Goal: Navigation & Orientation: Find specific page/section

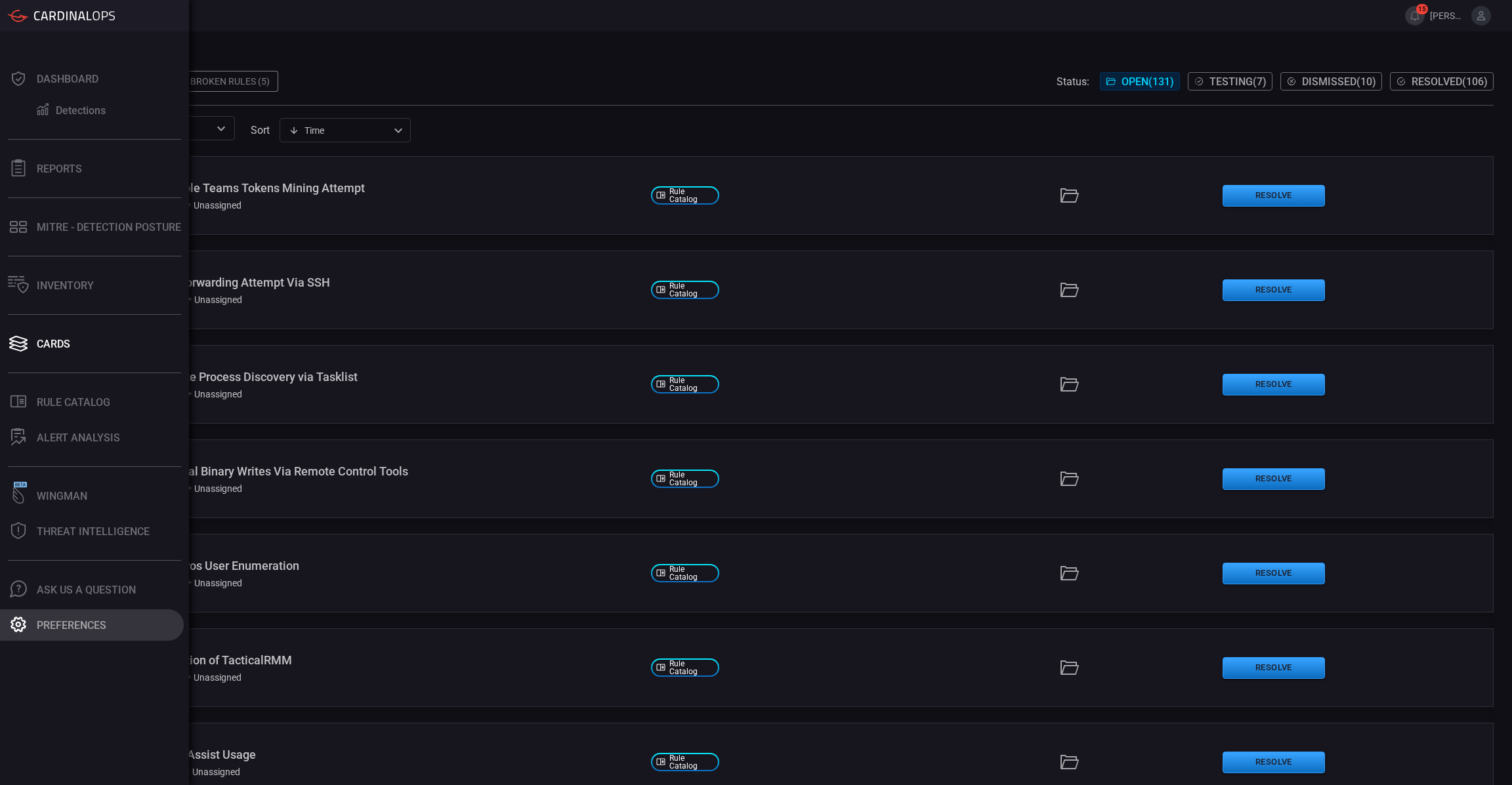
click at [58, 639] on button "Preferences" at bounding box center [91, 625] width 183 height 31
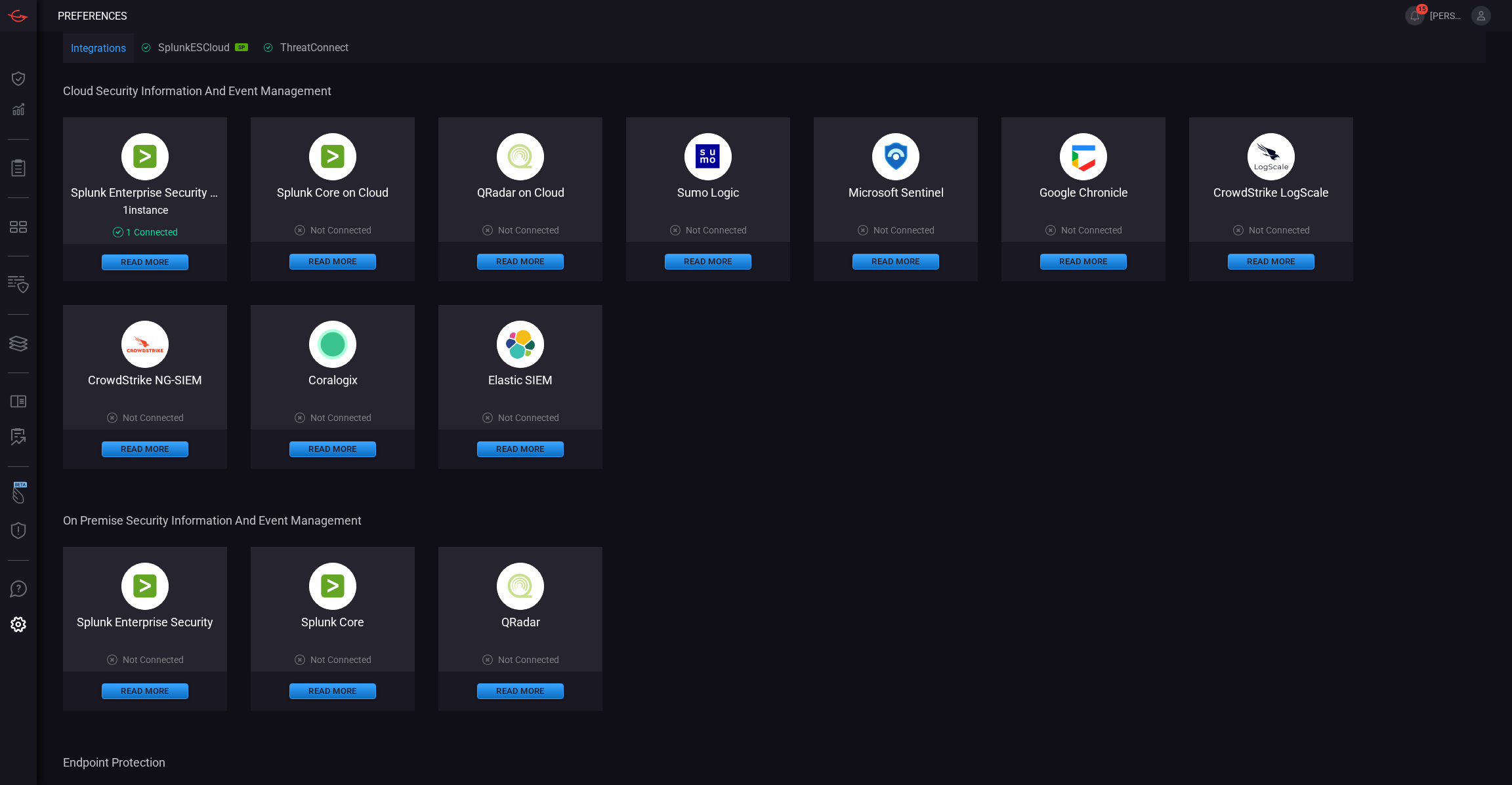
click at [837, 399] on div "Splunk Enterprise Security on Cloud 1 instance 1 Connected Read More Splunk Cor…" at bounding box center [774, 293] width 1423 height 352
click at [214, 46] on div "SplunkESCloud SP" at bounding box center [195, 47] width 106 height 12
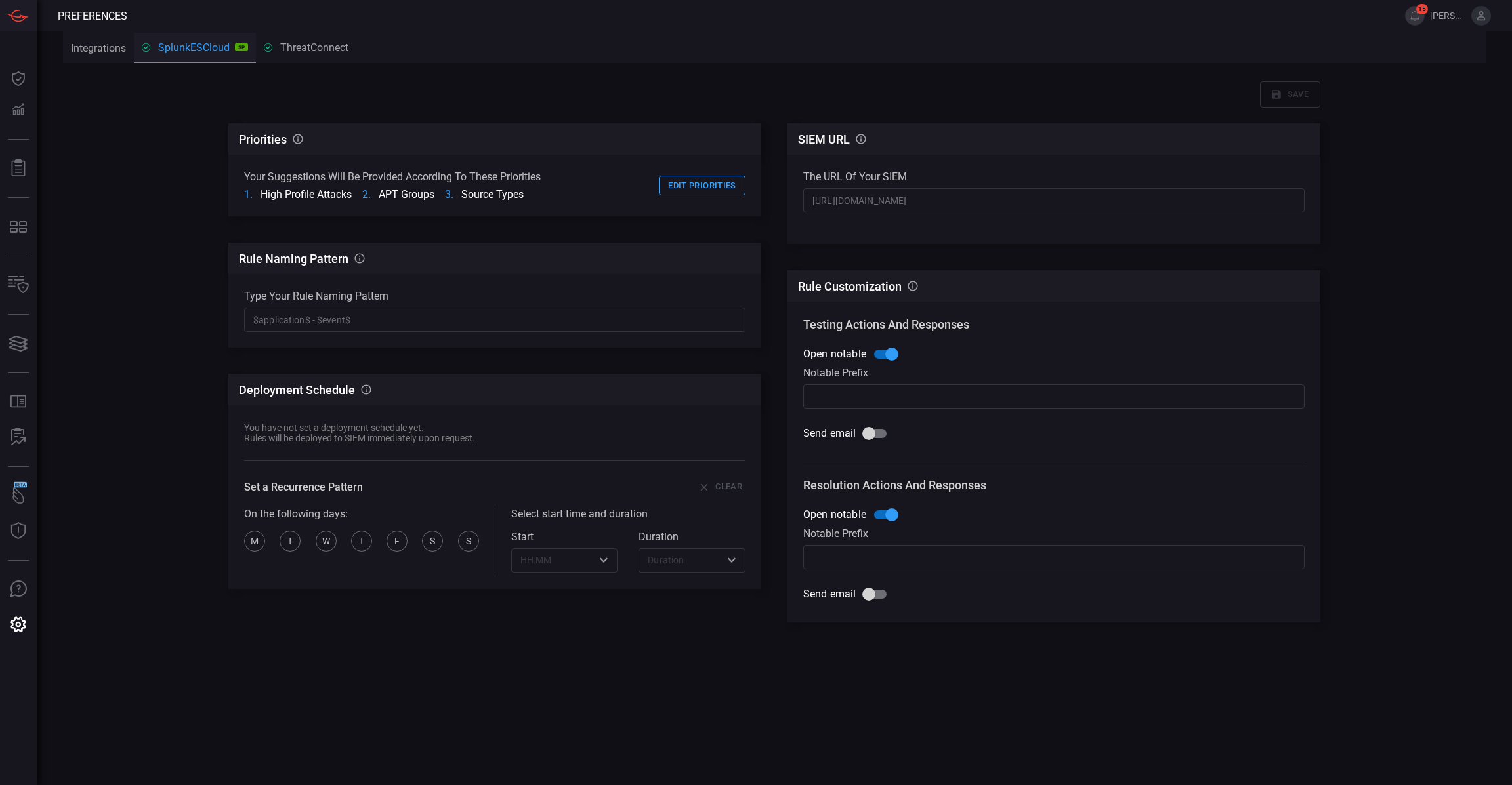
click at [318, 41] on div "ThreatConnect" at bounding box center [316, 47] width 103 height 12
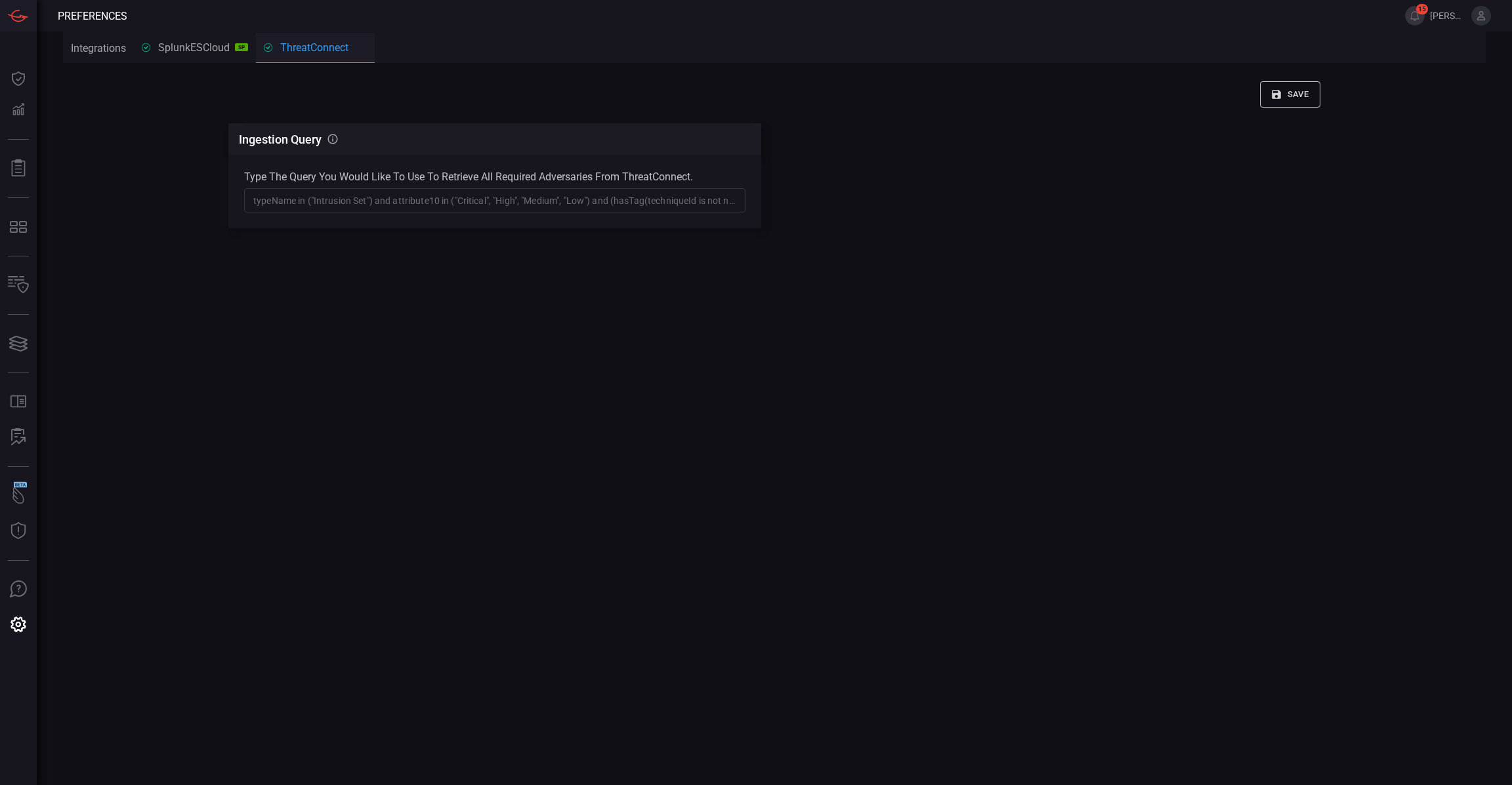
click at [188, 39] on button "SplunkESCloud SP" at bounding box center [195, 47] width 122 height 31
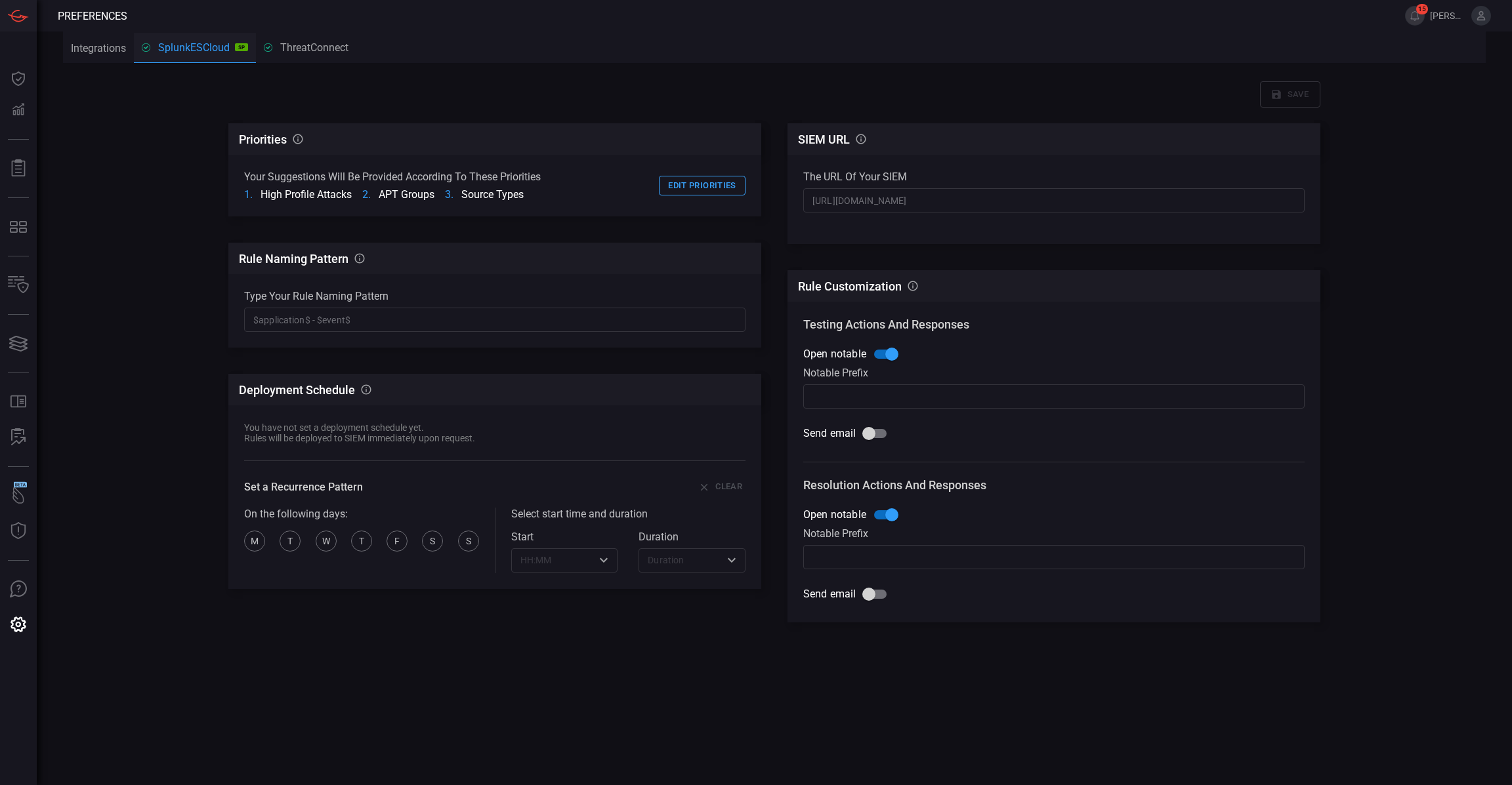
click at [105, 39] on button "Integrations" at bounding box center [98, 48] width 71 height 31
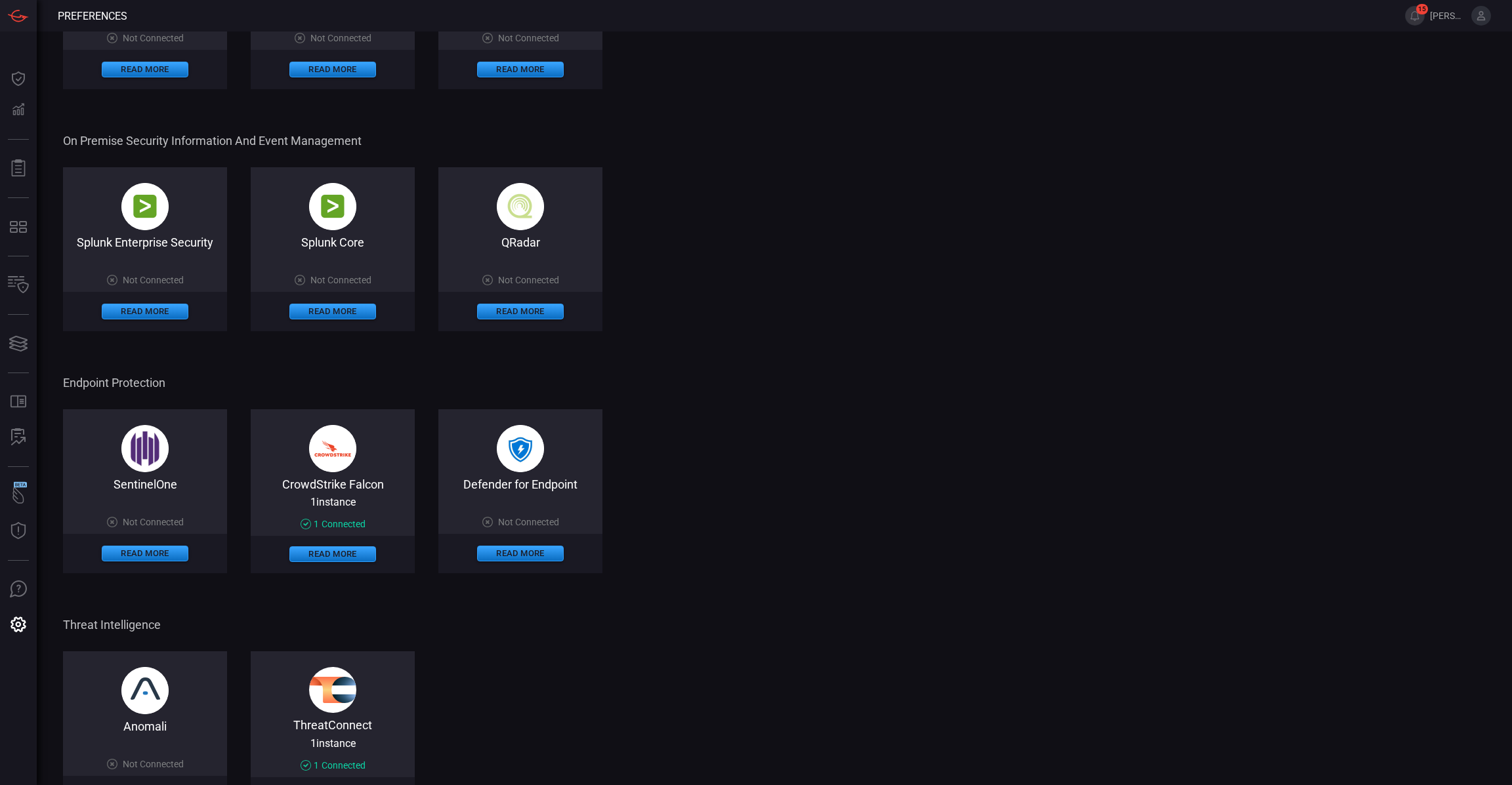
scroll to position [430, 0]
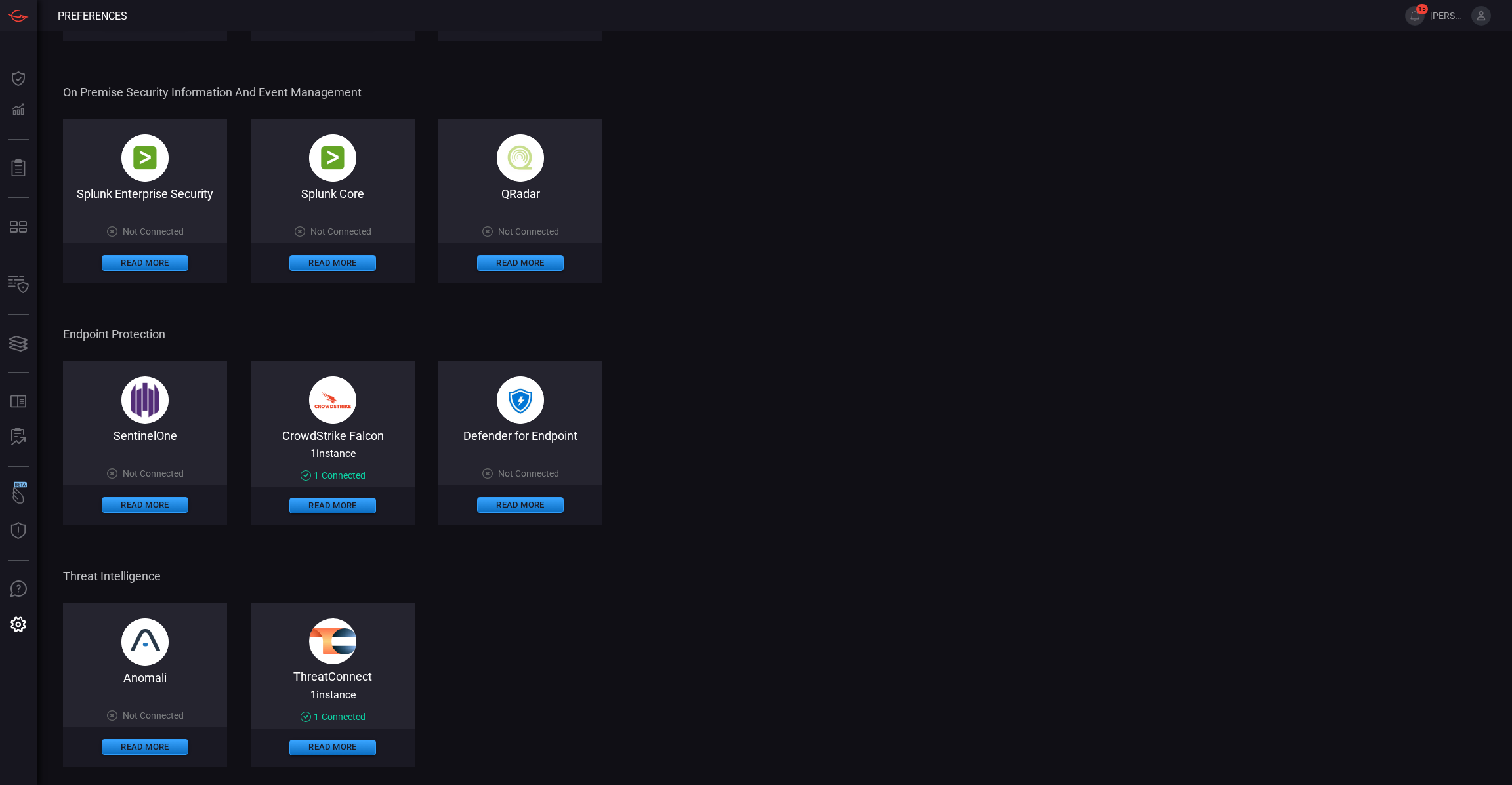
click at [600, 653] on div "Anomali Not Connected Read More ThreatConnect 1 instance 1 Connected Read More" at bounding box center [774, 685] width 1423 height 164
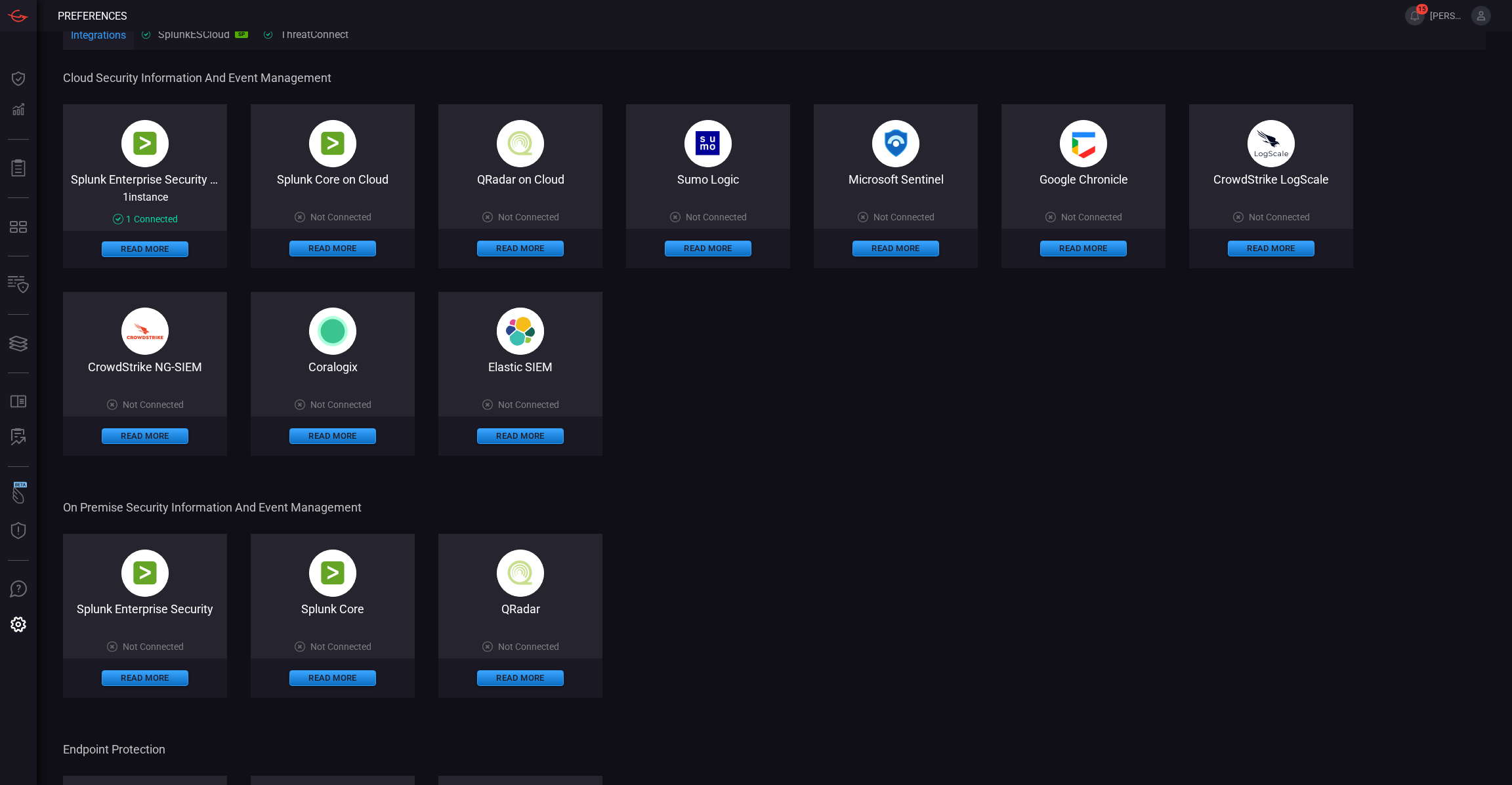
scroll to position [0, 0]
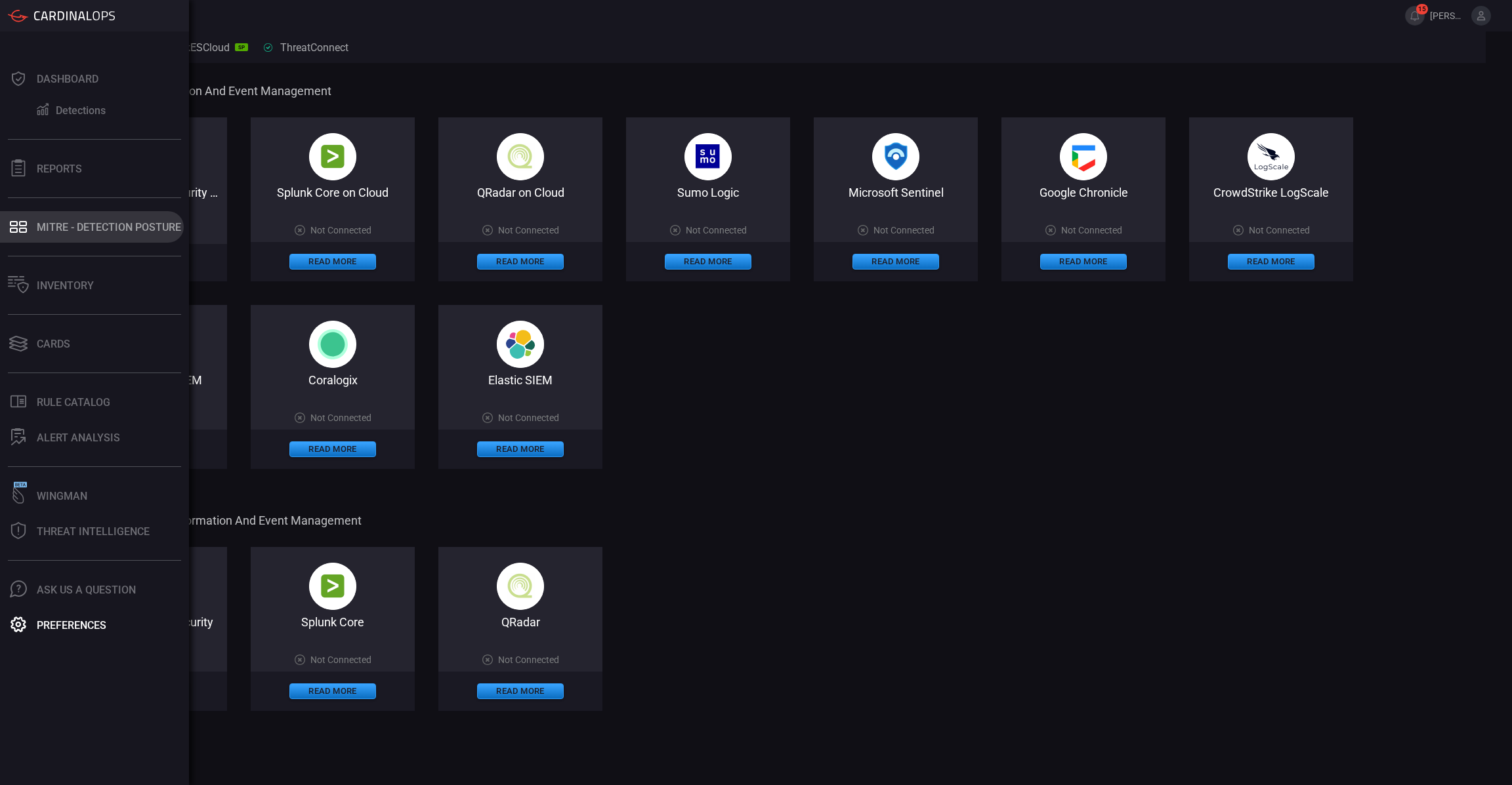
click at [42, 238] on button "MITRE - Detection Posture" at bounding box center [91, 227] width 183 height 31
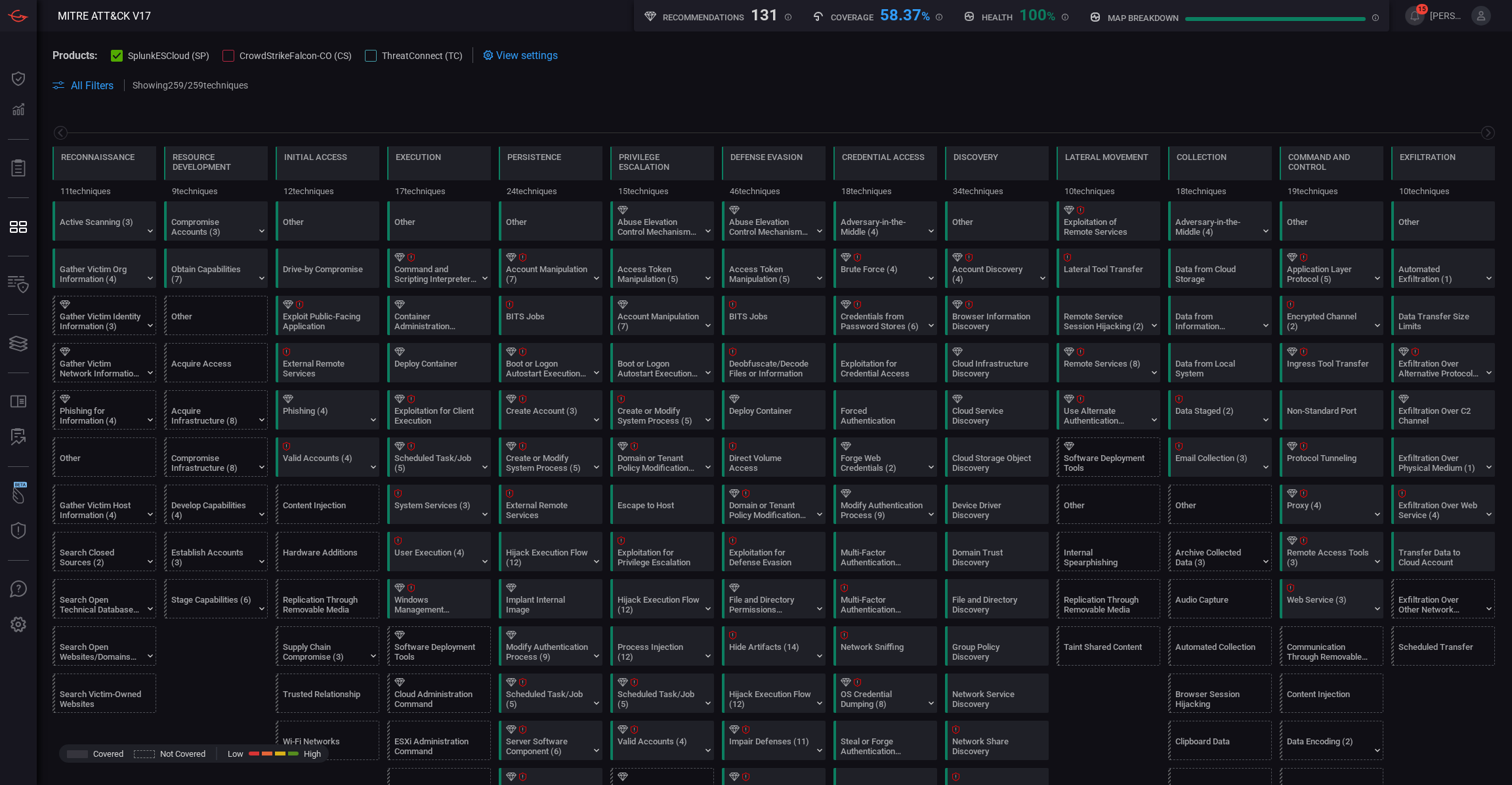
scroll to position [0, 128]
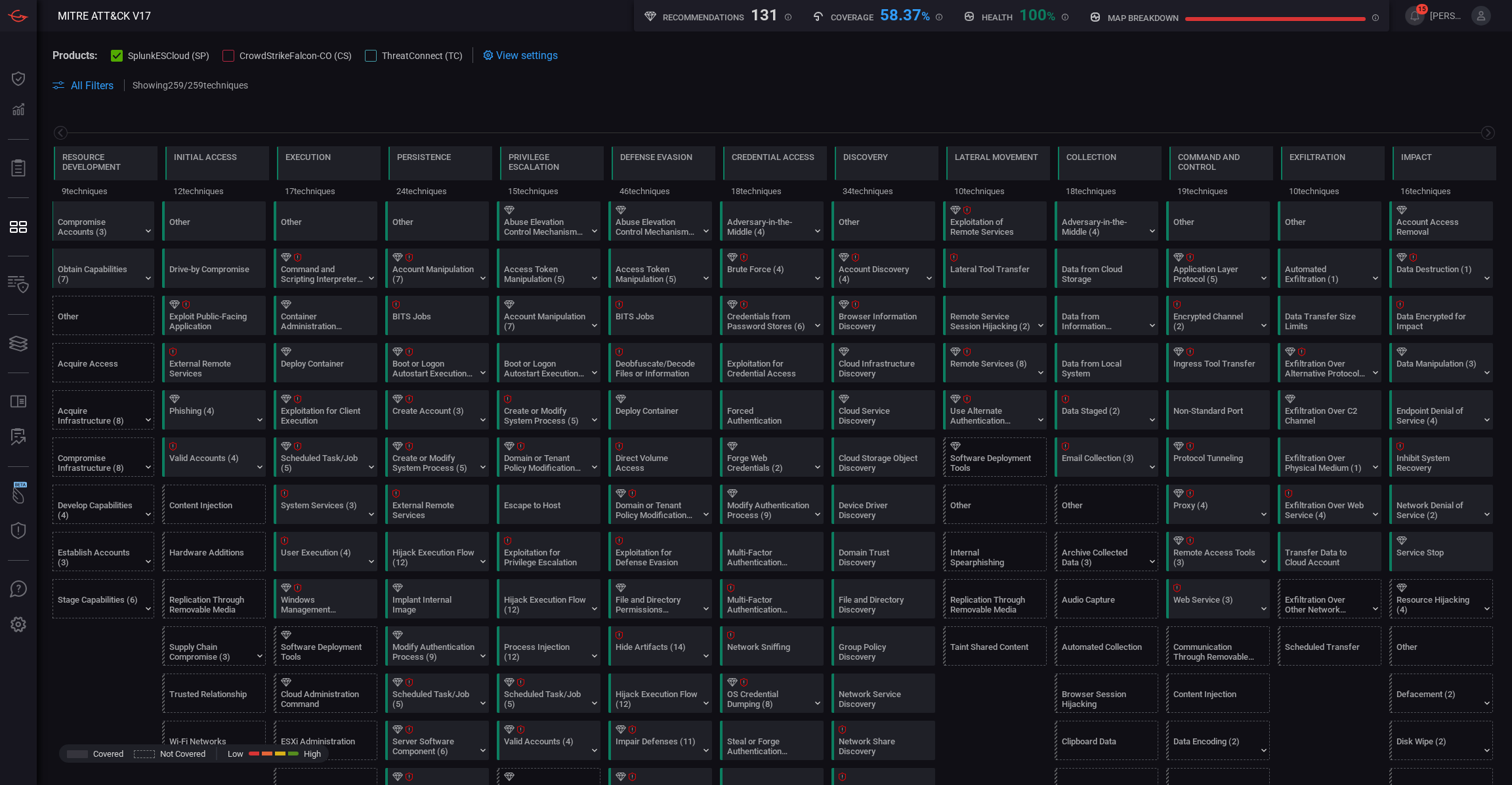
click at [233, 56] on div at bounding box center [228, 56] width 12 height 12
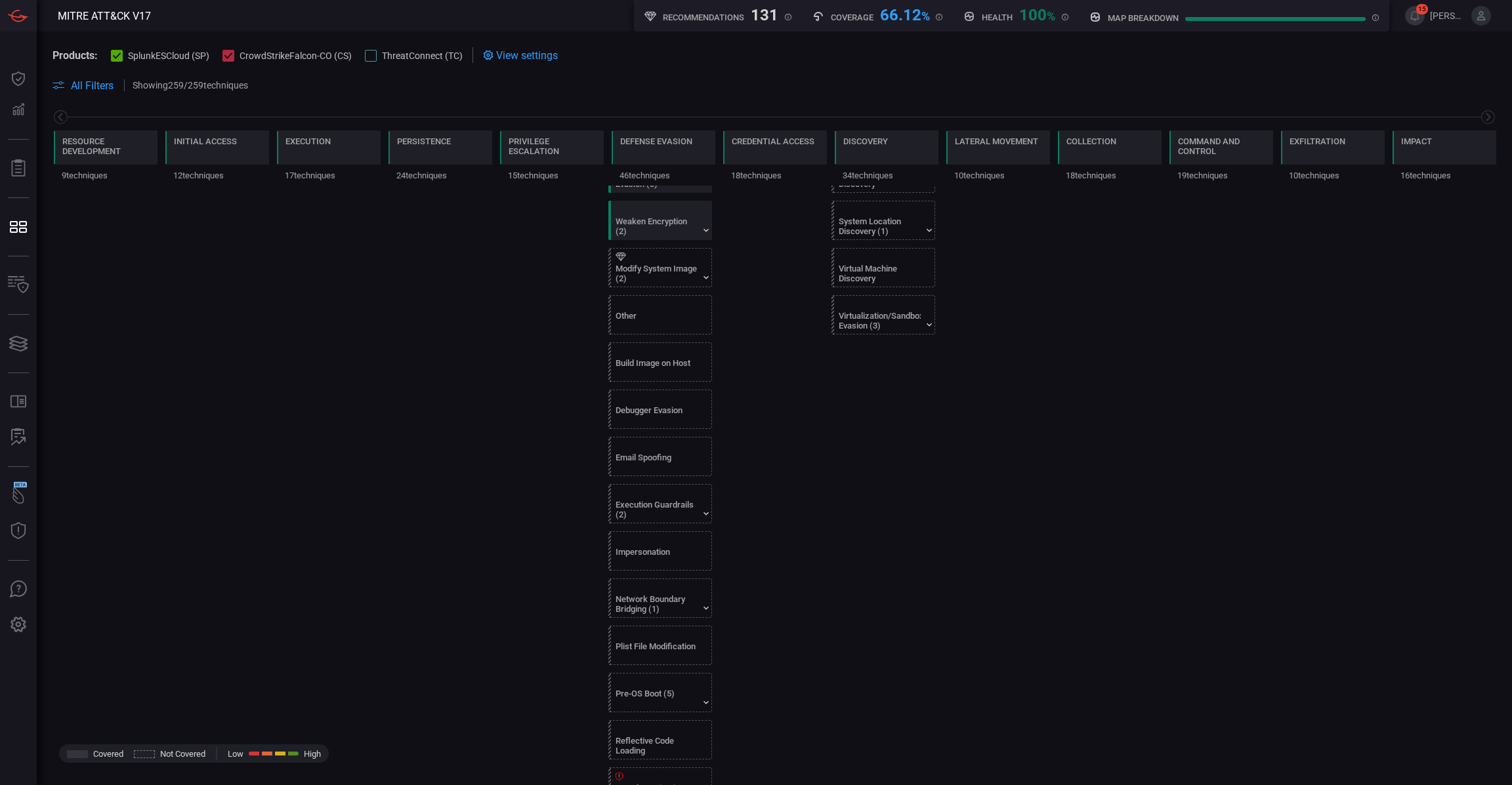
scroll to position [1626, 0]
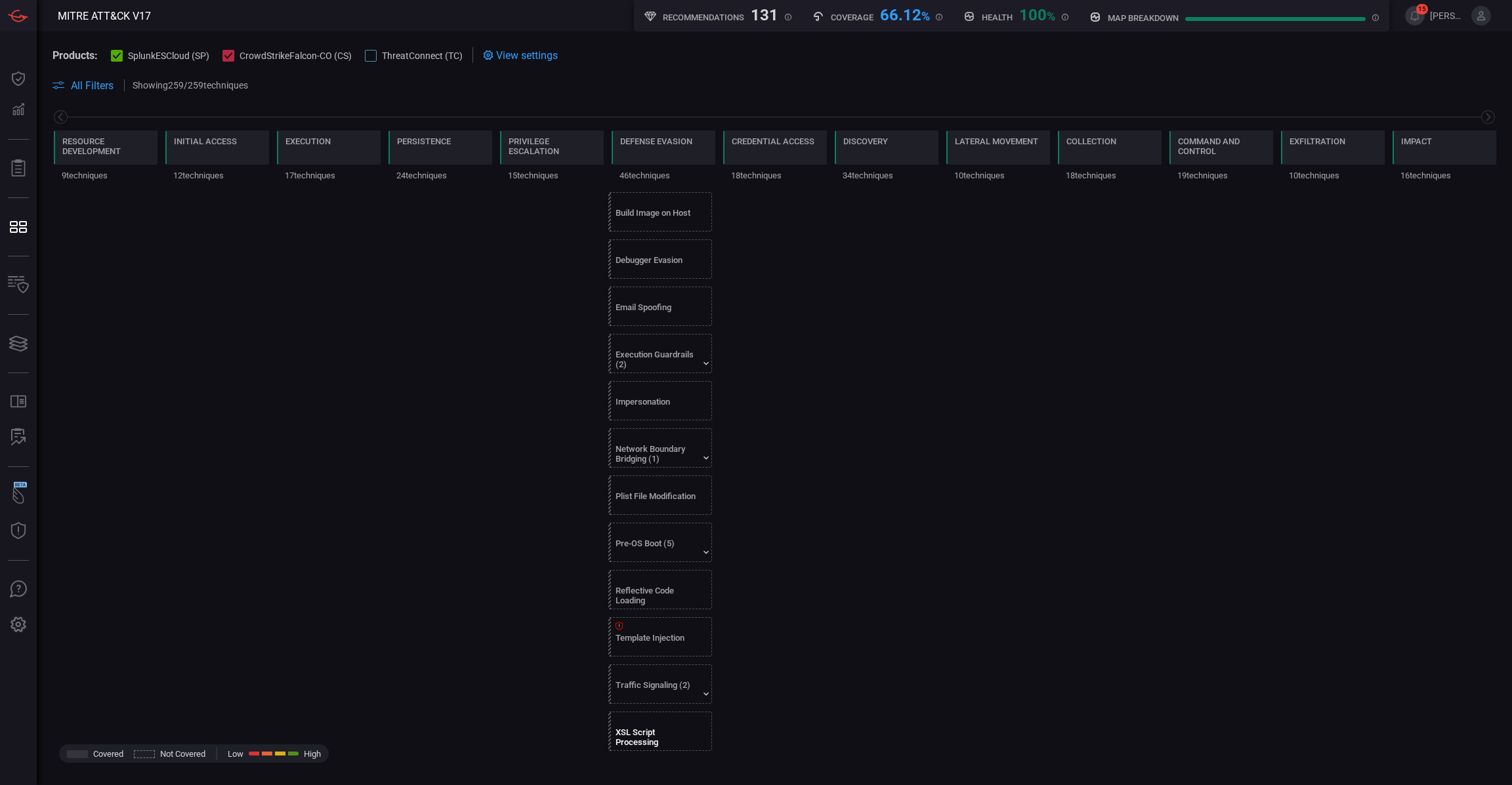
click at [663, 741] on div "XSL Script Processing" at bounding box center [656, 738] width 82 height 20
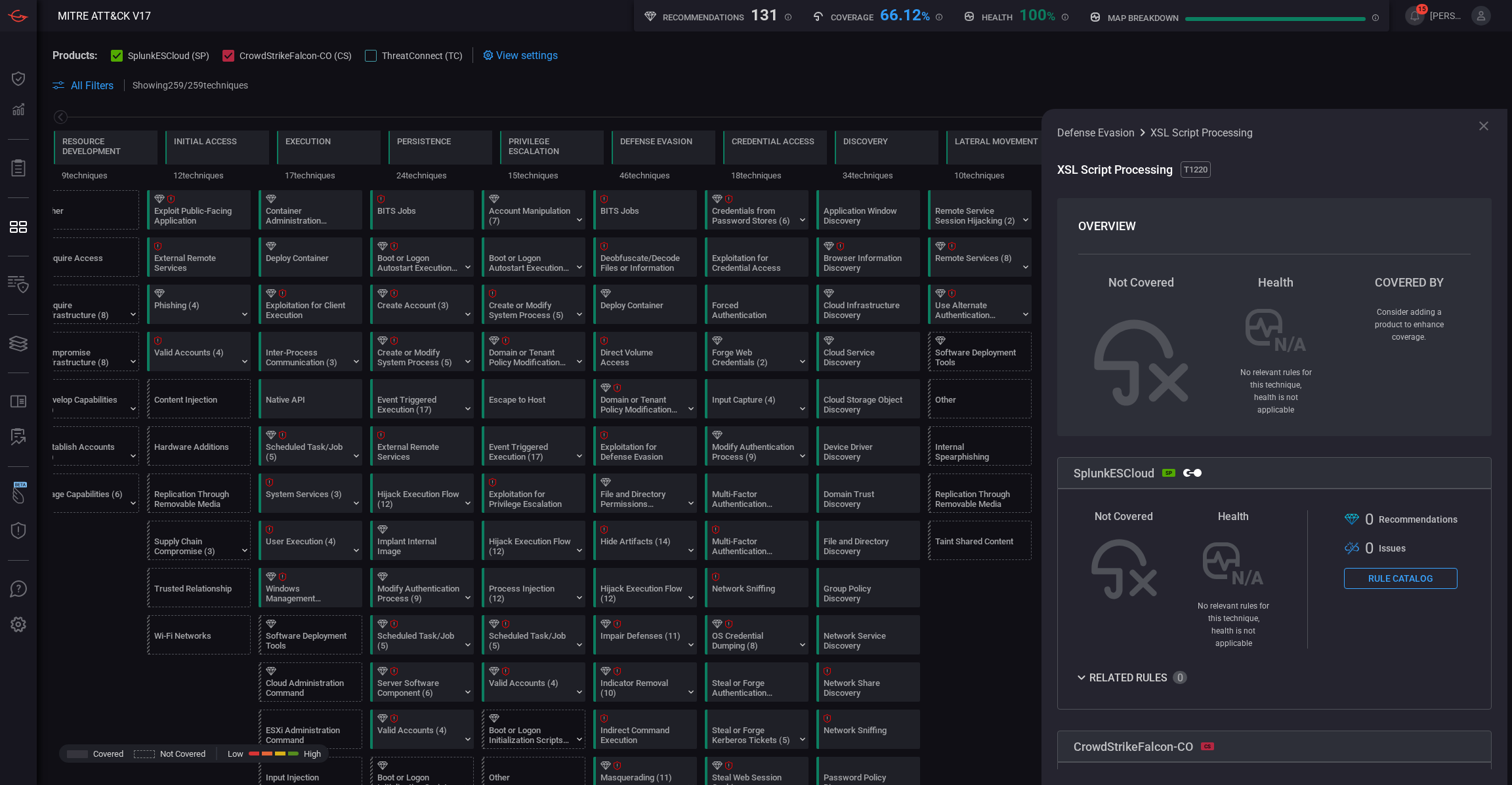
scroll to position [0, 0]
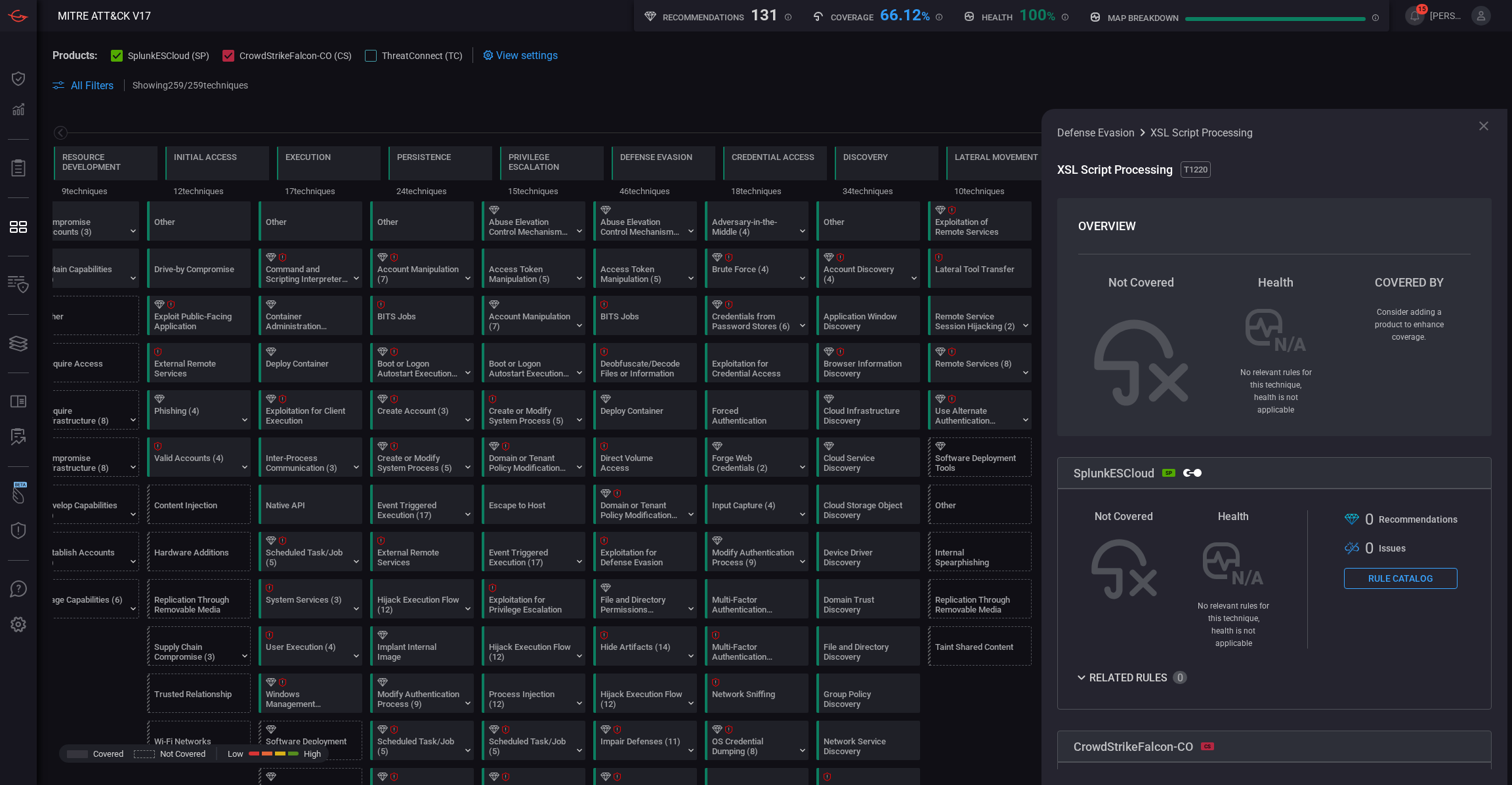
click at [1486, 129] on icon at bounding box center [1484, 126] width 16 height 16
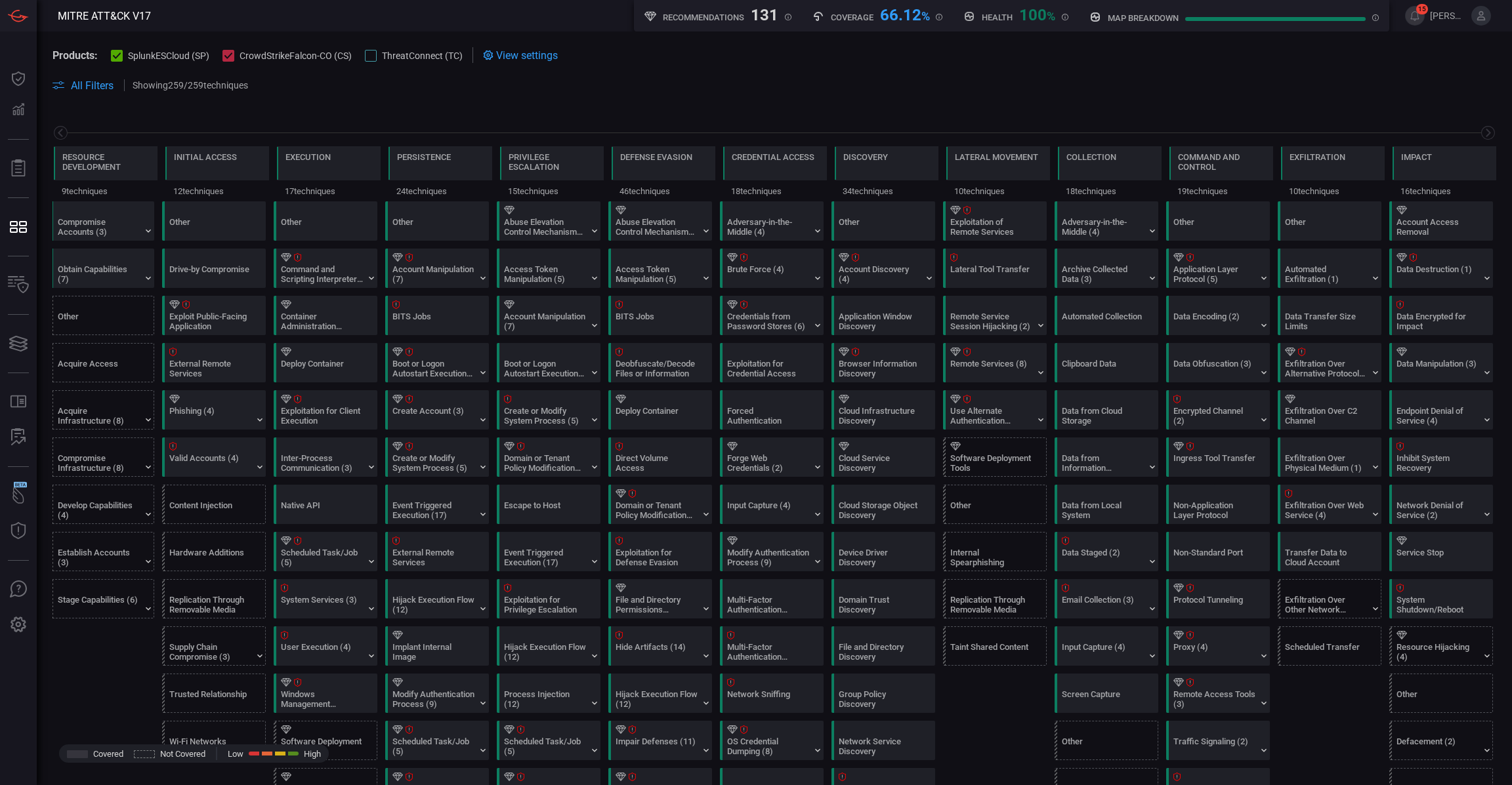
click at [370, 60] on div at bounding box center [371, 56] width 12 height 12
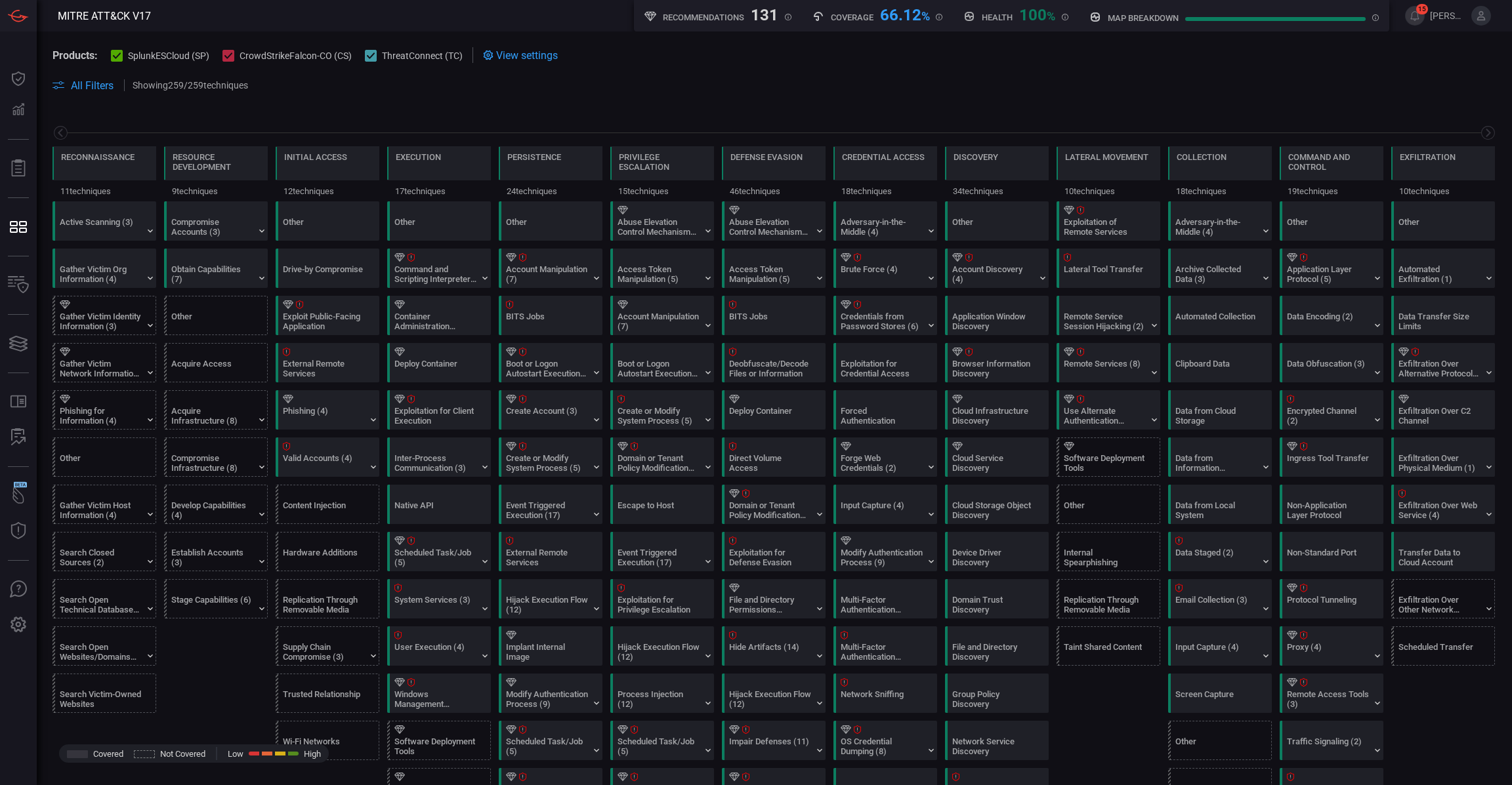
scroll to position [0, 128]
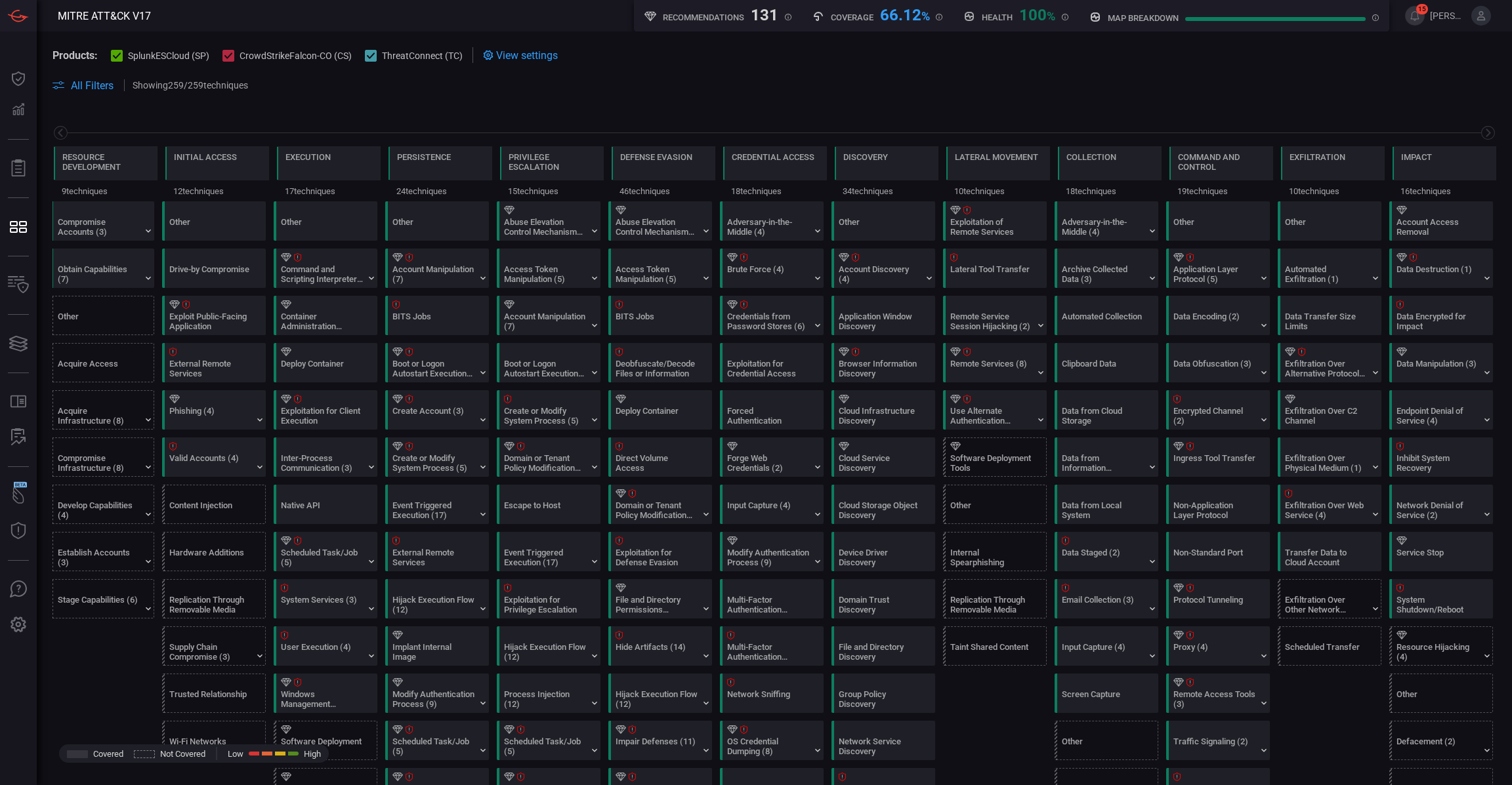
click at [371, 60] on div at bounding box center [371, 56] width 12 height 12
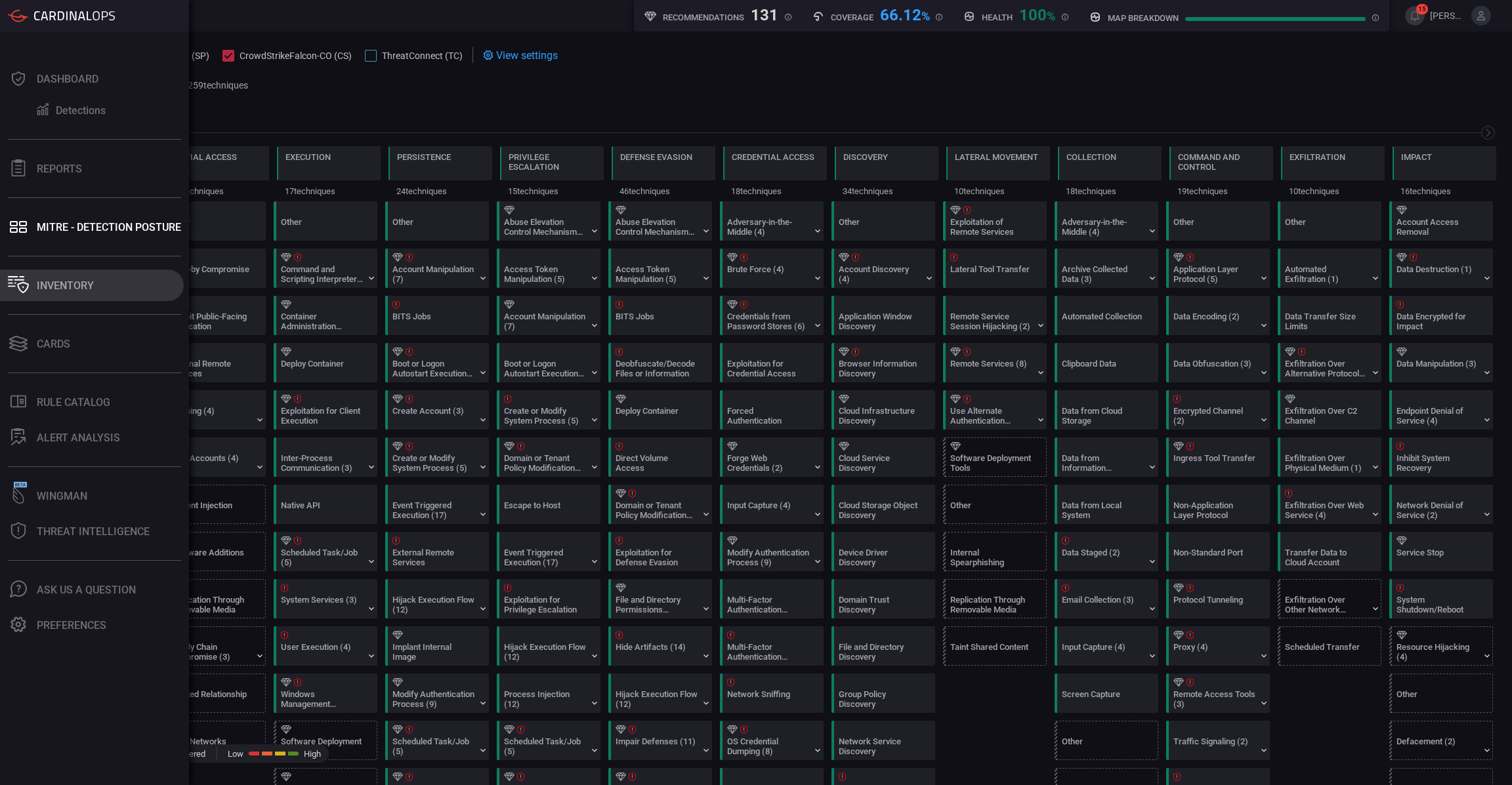
click at [37, 282] on div "Inventory" at bounding box center [65, 285] width 57 height 12
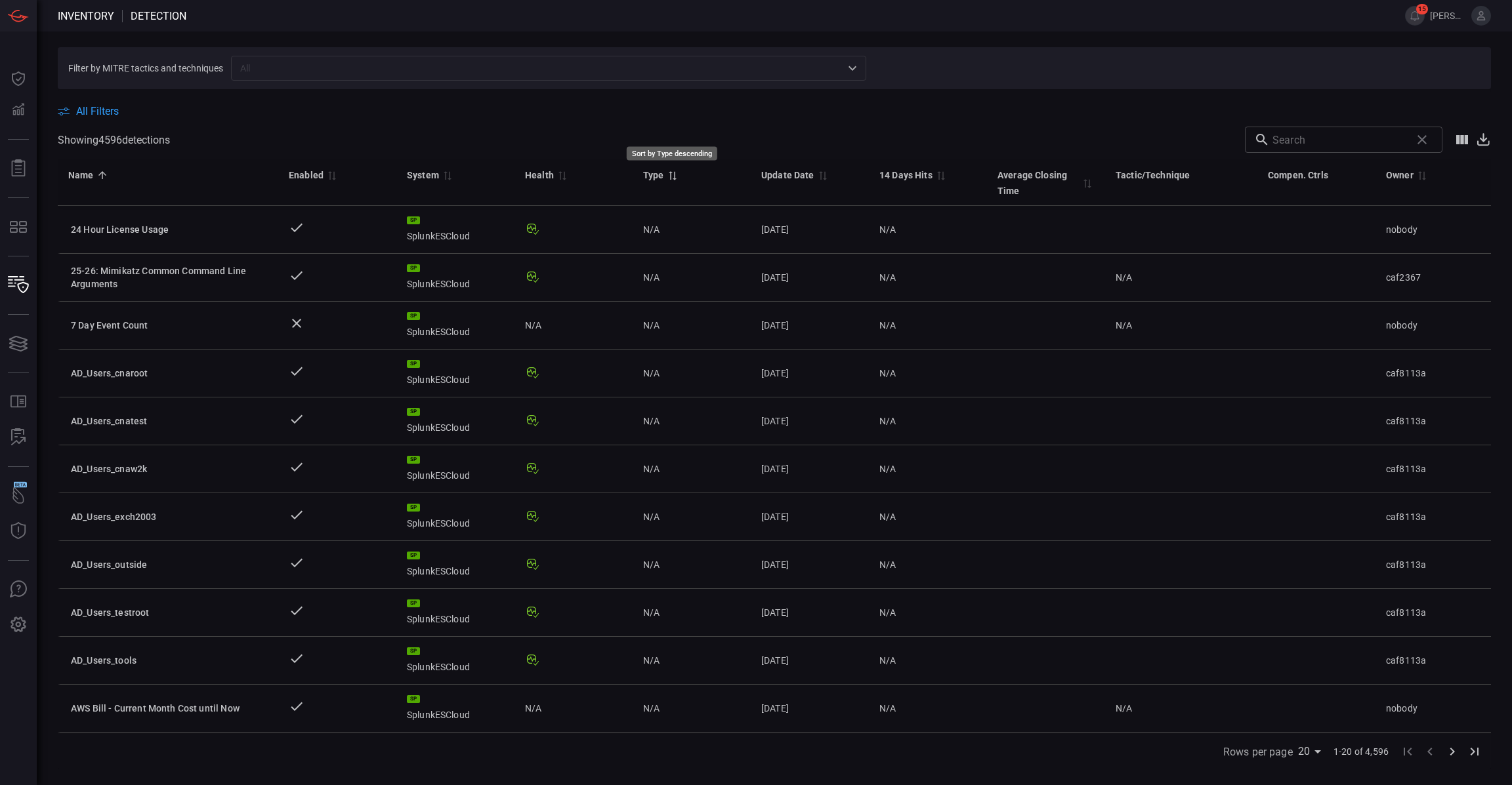
click at [672, 173] on icon "Sort by Type descending" at bounding box center [672, 176] width 12 height 11
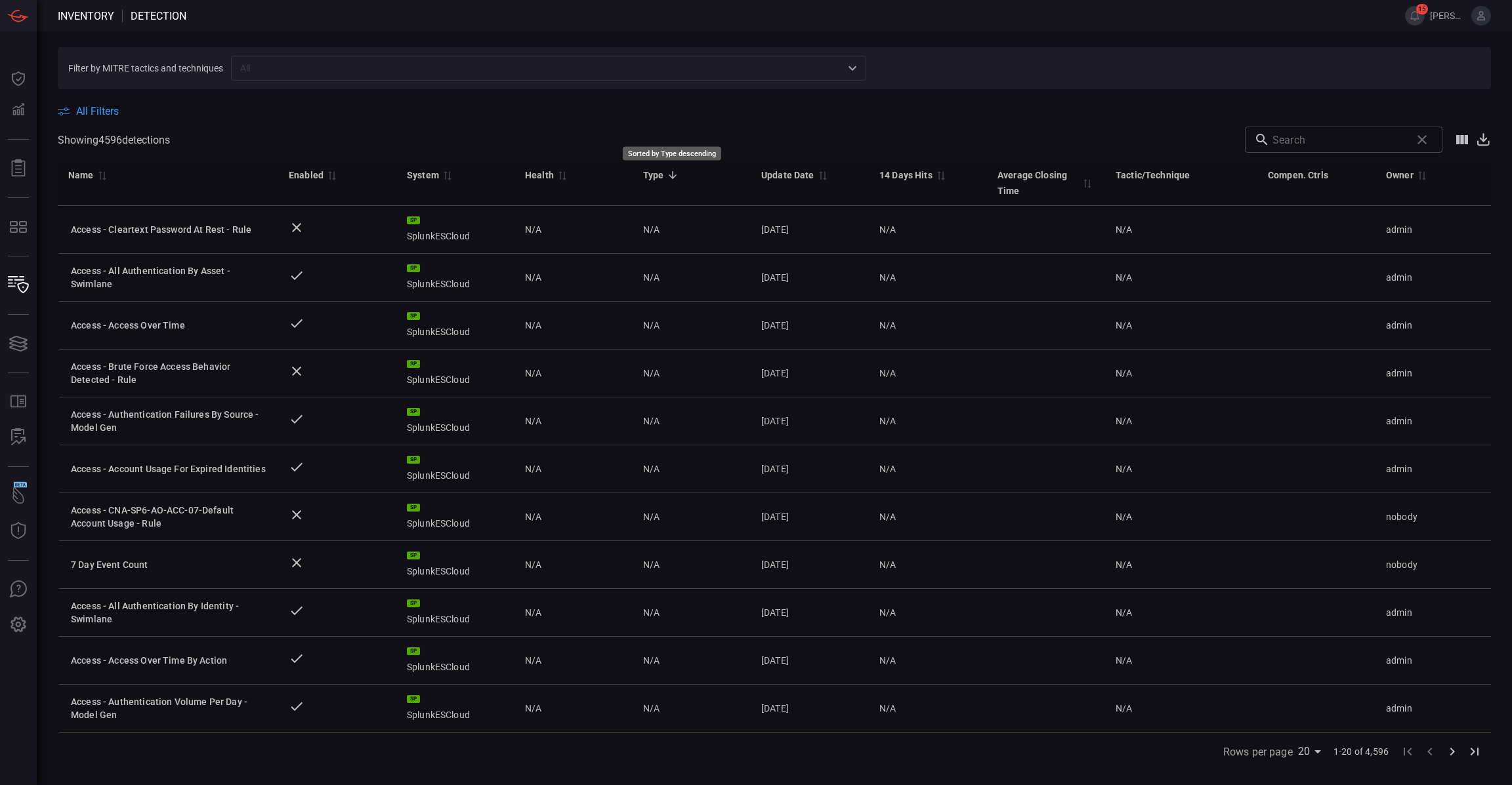
click at [667, 176] on icon "Sorted by Type descending" at bounding box center [672, 175] width 12 height 12
click at [302, 173] on div "Enabled" at bounding box center [306, 175] width 35 height 16
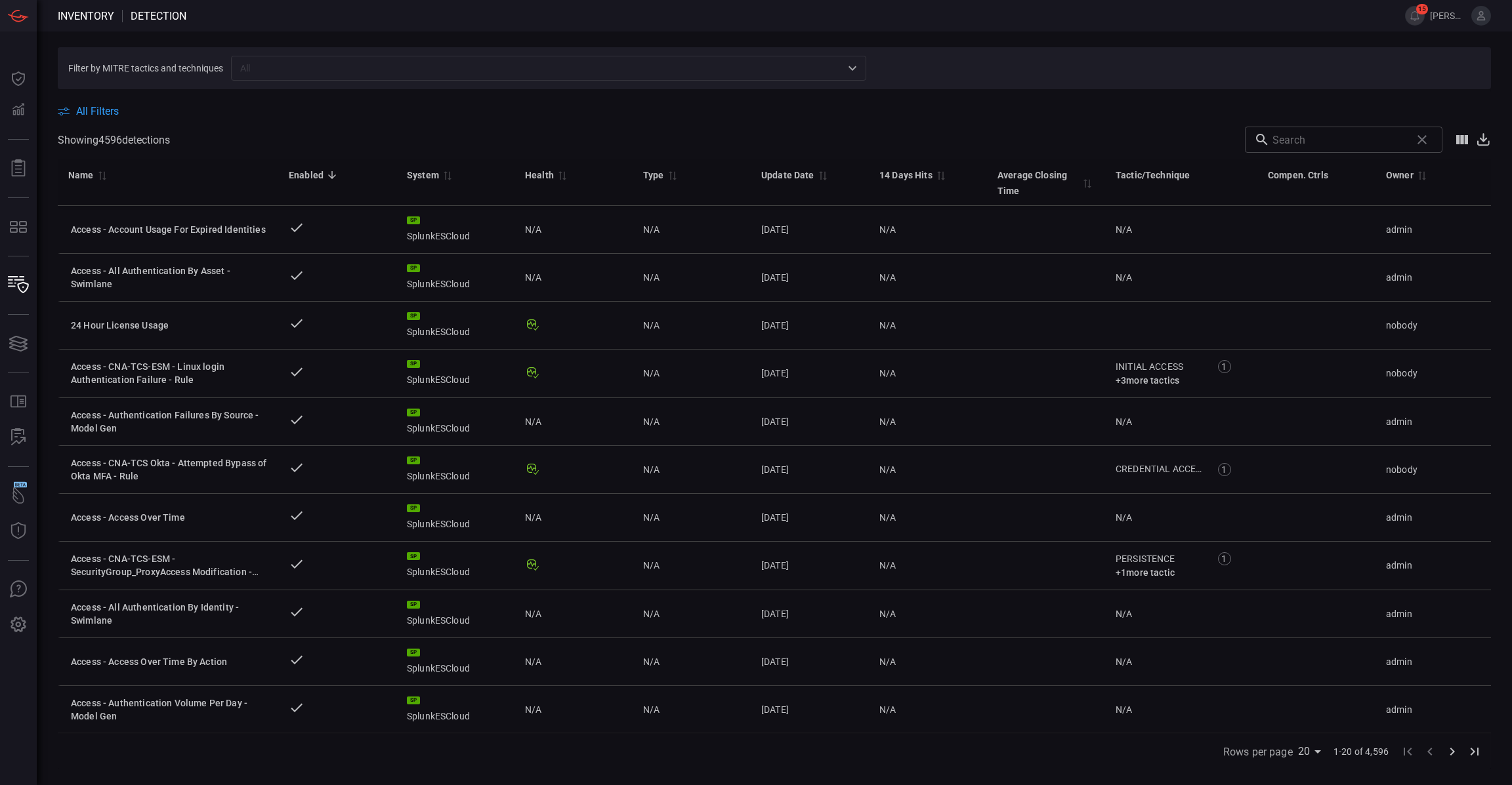
click at [303, 173] on div "Enabled" at bounding box center [306, 175] width 35 height 16
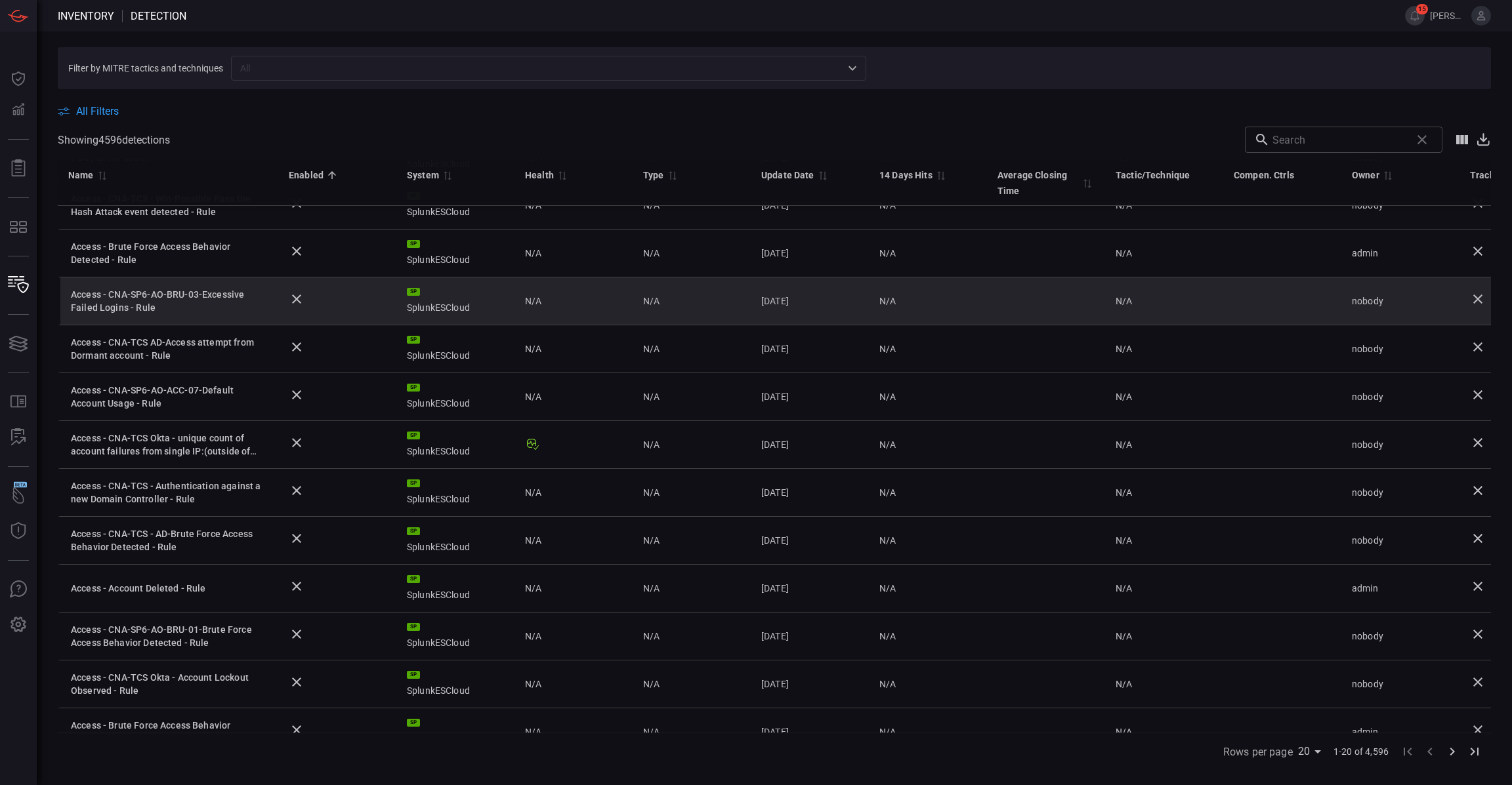
scroll to position [448, 0]
